Goal: Task Accomplishment & Management: Manage account settings

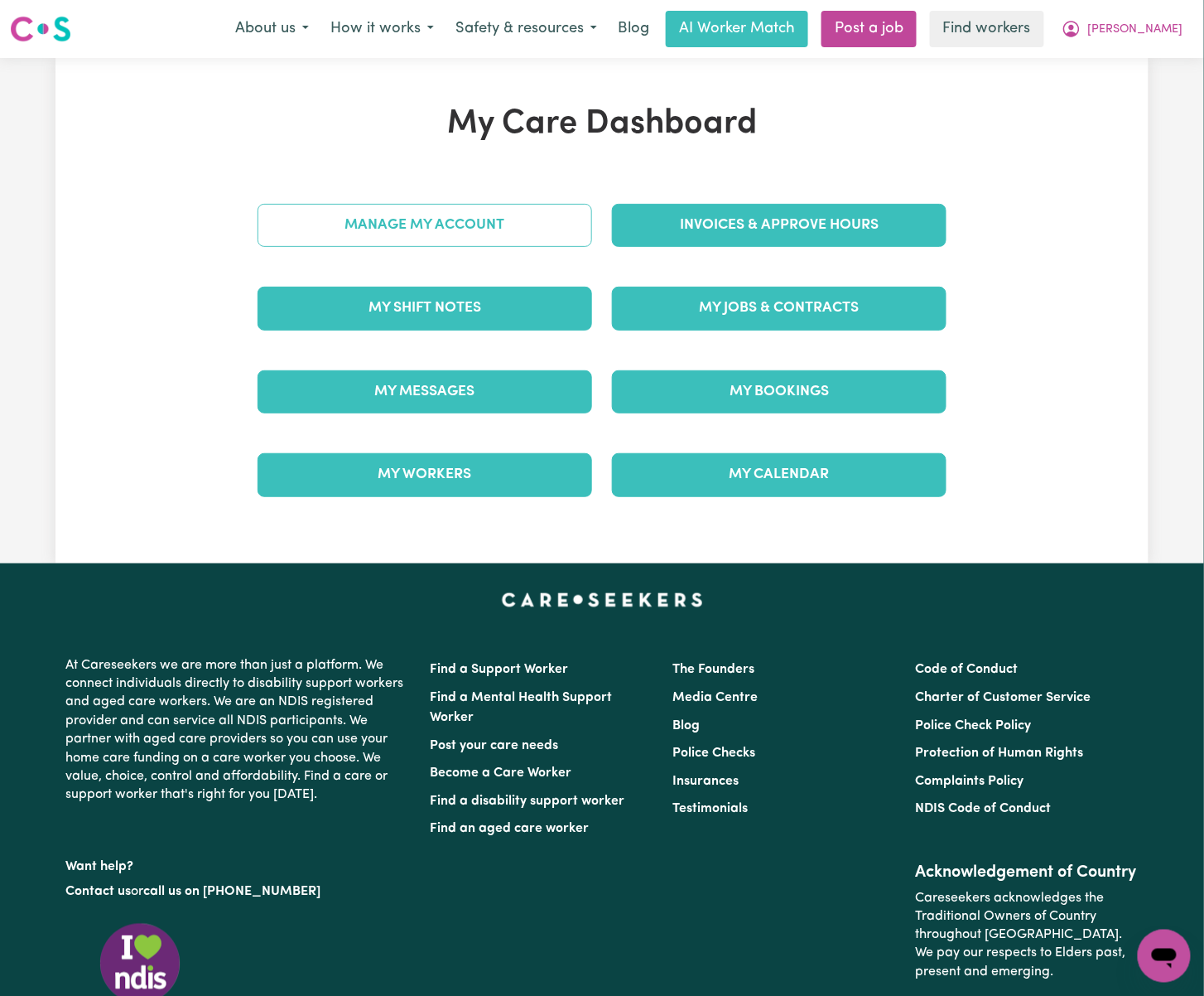
click at [538, 234] on link "Manage My Account" at bounding box center [425, 225] width 335 height 43
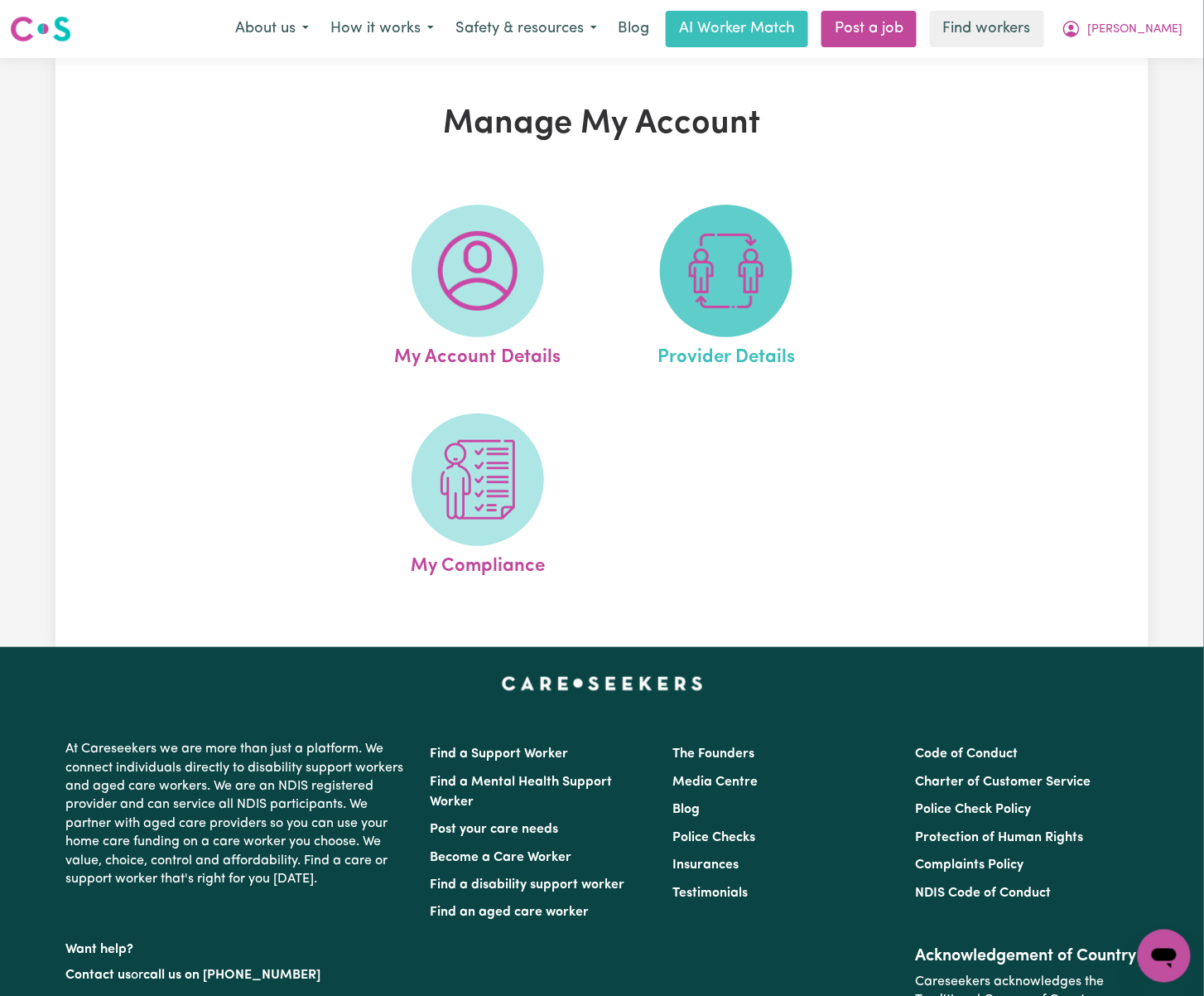
click at [752, 295] on img at bounding box center [726, 271] width 79 height 79
select select "NDIS_FUNDING_PLAN_MANAGED"
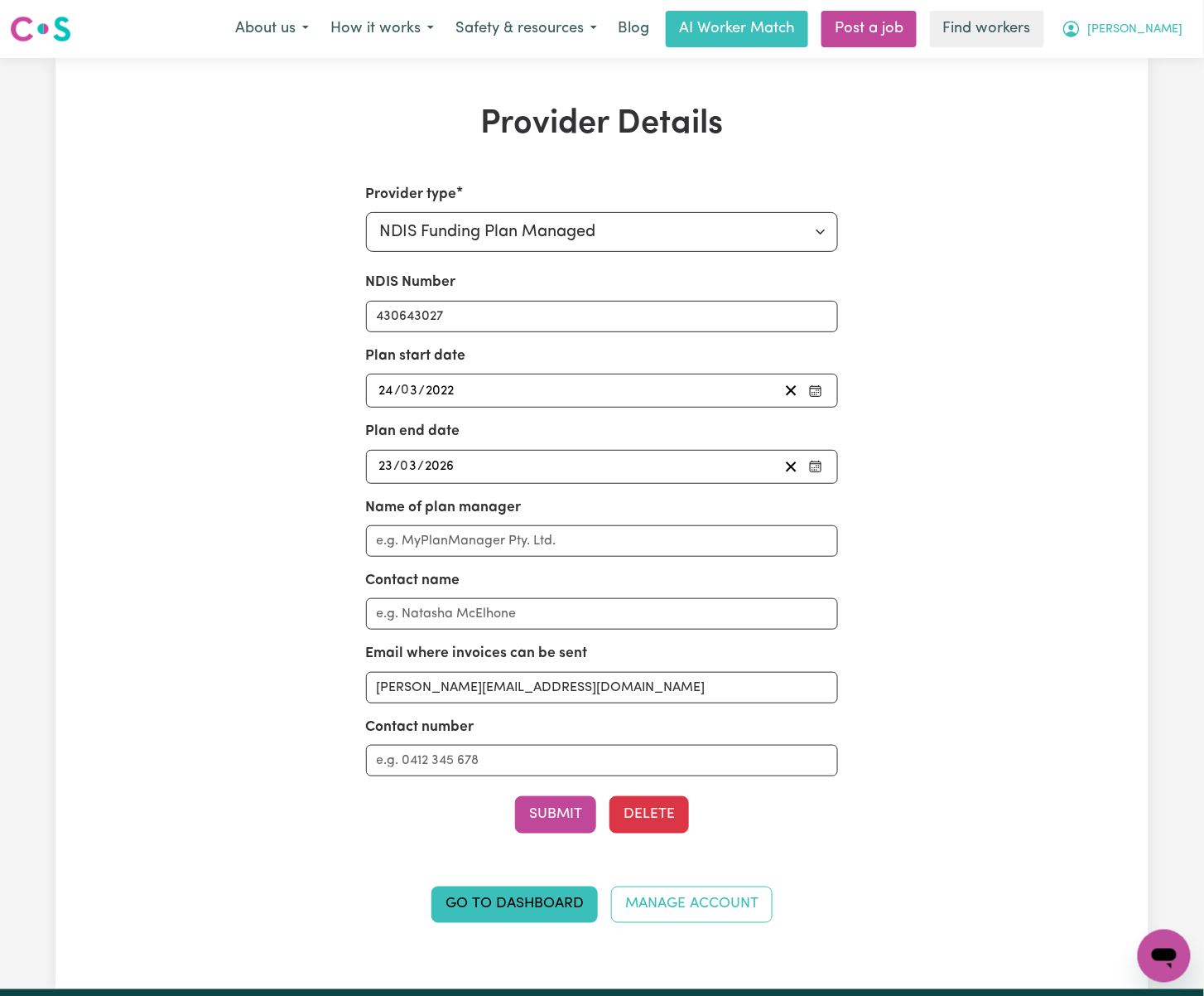
click at [1173, 27] on span "[PERSON_NAME]" at bounding box center [1135, 29] width 95 height 18
click at [1162, 120] on link "Logout" at bounding box center [1129, 127] width 131 height 31
